Goal: Information Seeking & Learning: Find specific page/section

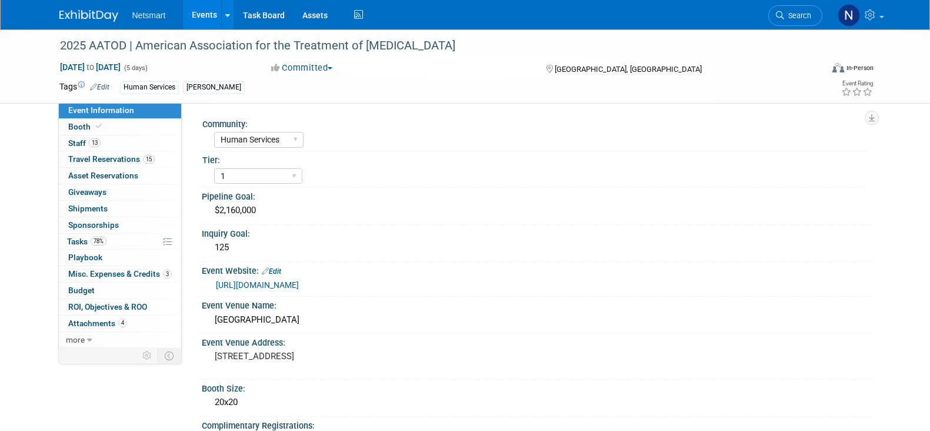
select select "Human Services"
select select "1"
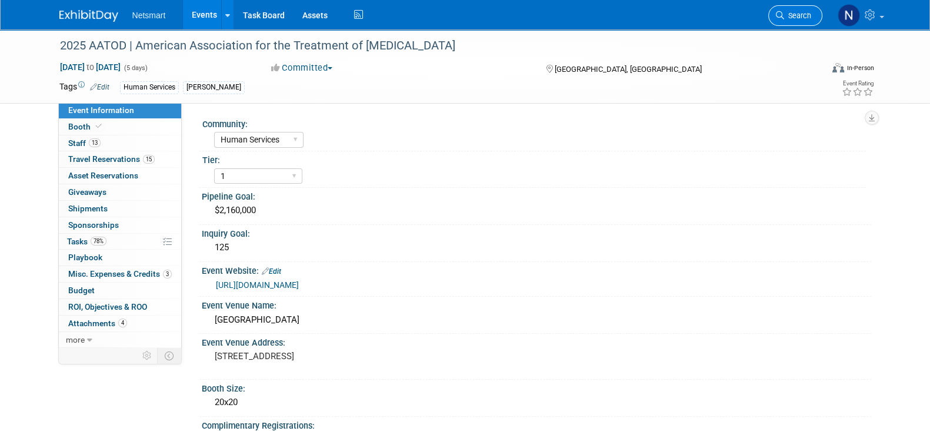
click at [789, 15] on span "Search" at bounding box center [797, 15] width 27 height 9
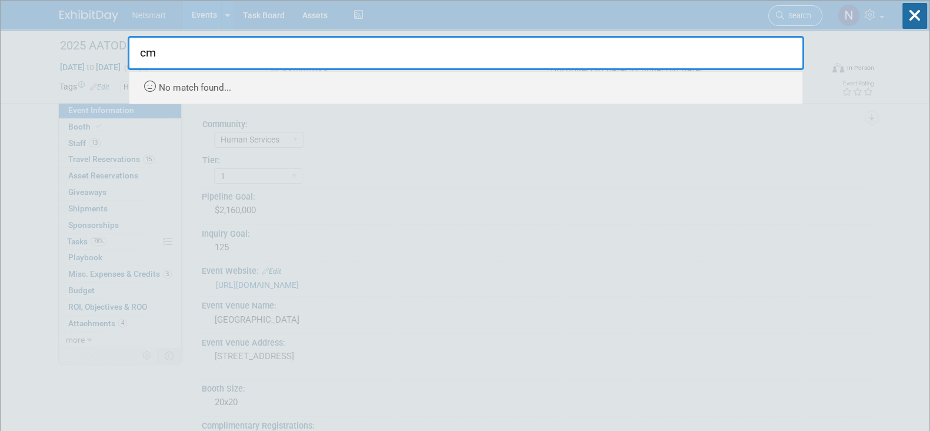
type input "c"
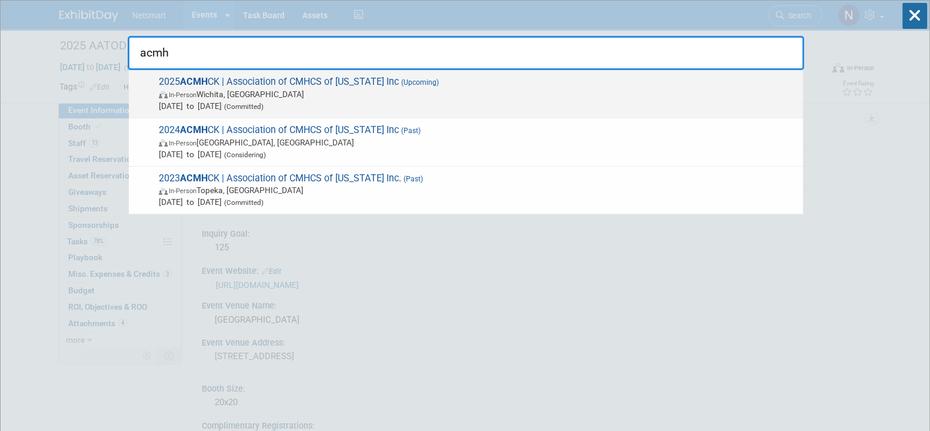
type input "acmh"
click at [264, 93] on span "In-Person Wichita, KS" at bounding box center [478, 94] width 638 height 12
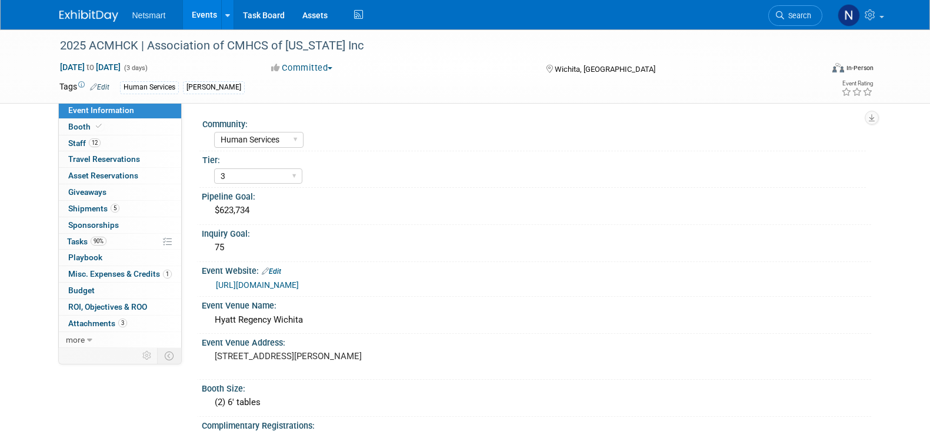
select select "Human Services"
select select "3"
select select "No"
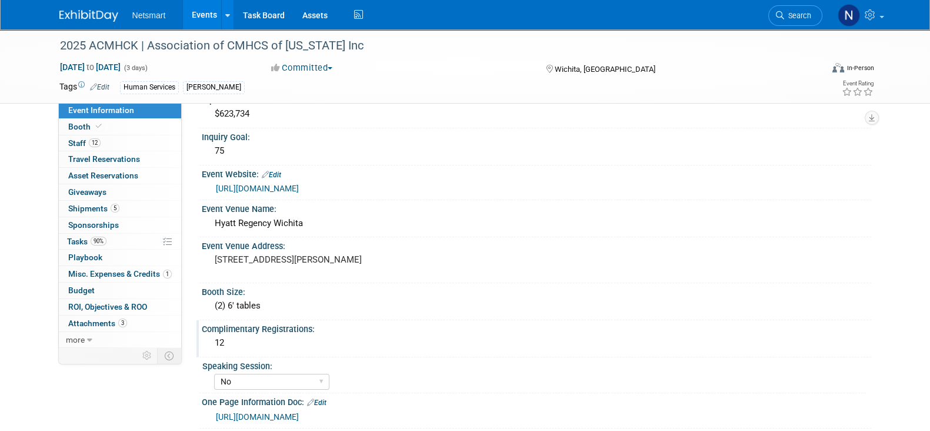
scroll to position [151, 0]
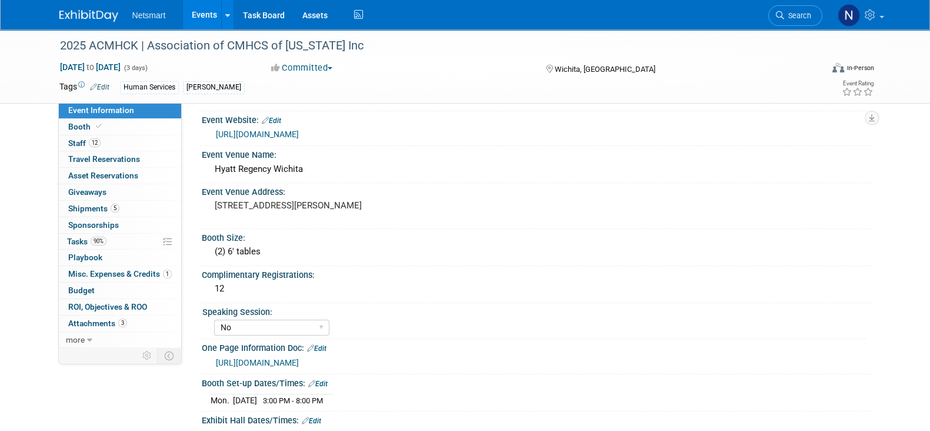
click at [299, 133] on link "[URL][DOMAIN_NAME]" at bounding box center [257, 133] width 83 height 9
